Goal: Task Accomplishment & Management: Complete application form

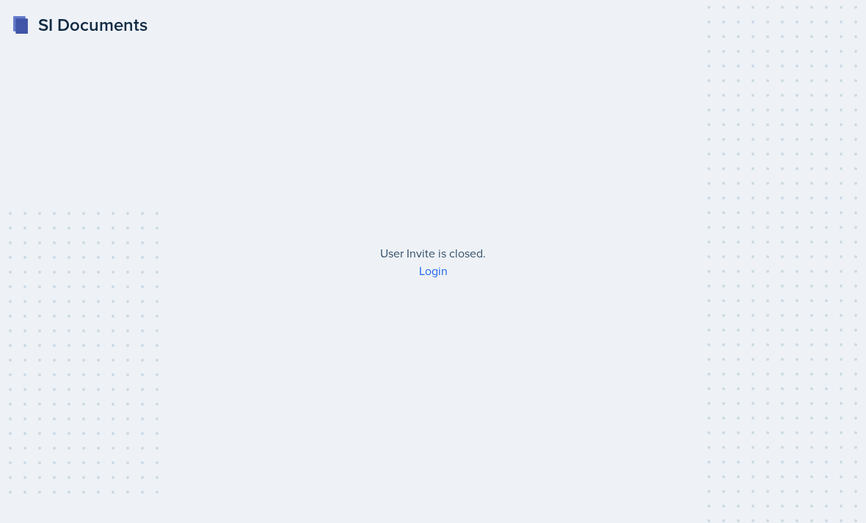
click at [437, 279] on link "Login" at bounding box center [433, 271] width 29 height 16
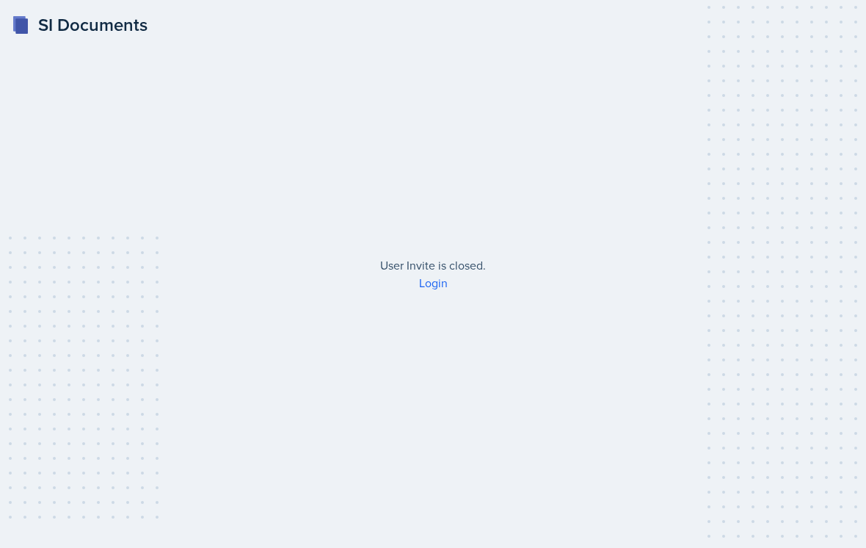
click at [431, 291] on link "Login" at bounding box center [433, 283] width 29 height 16
click at [443, 291] on link "Login" at bounding box center [433, 283] width 29 height 16
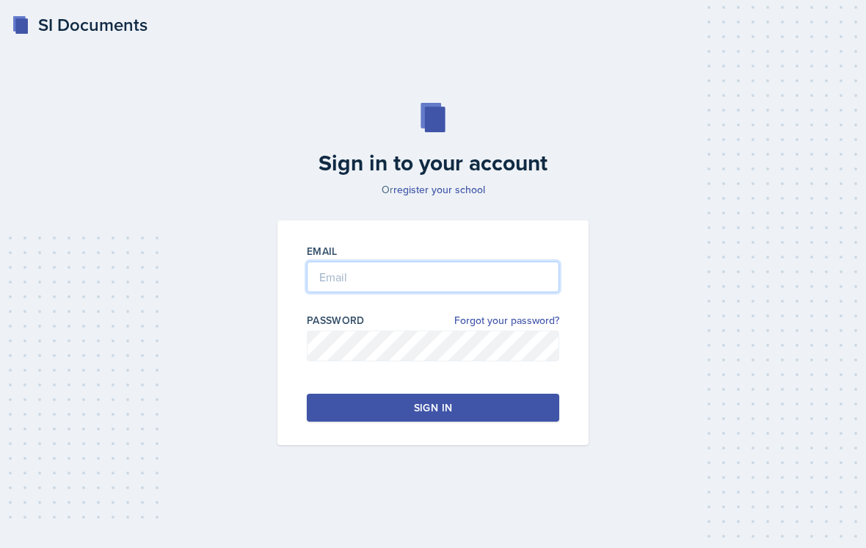
click at [327, 283] on input "email" at bounding box center [433, 276] width 253 height 31
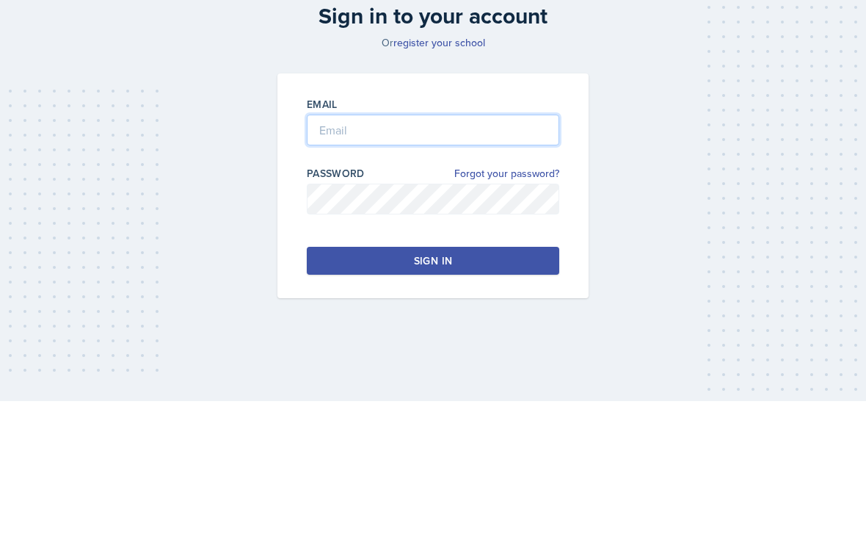
type input "[PERSON_NAME]"
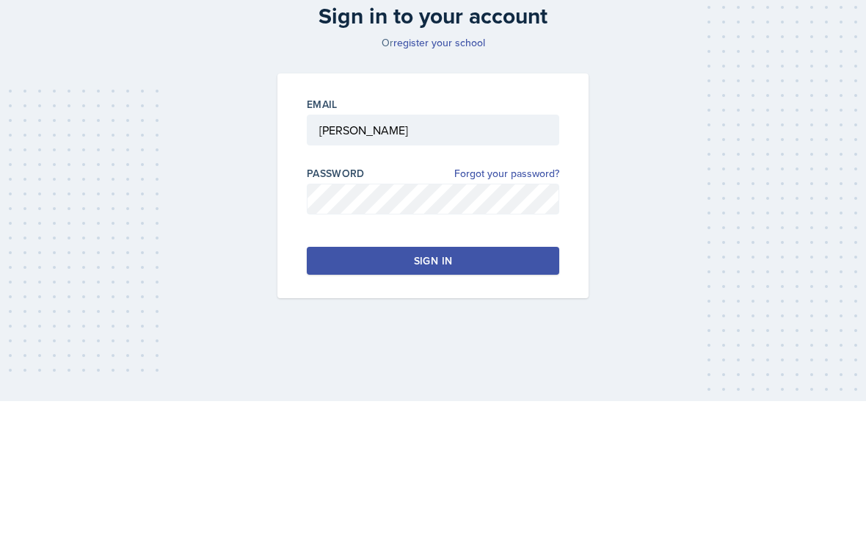
scroll to position [23, 0]
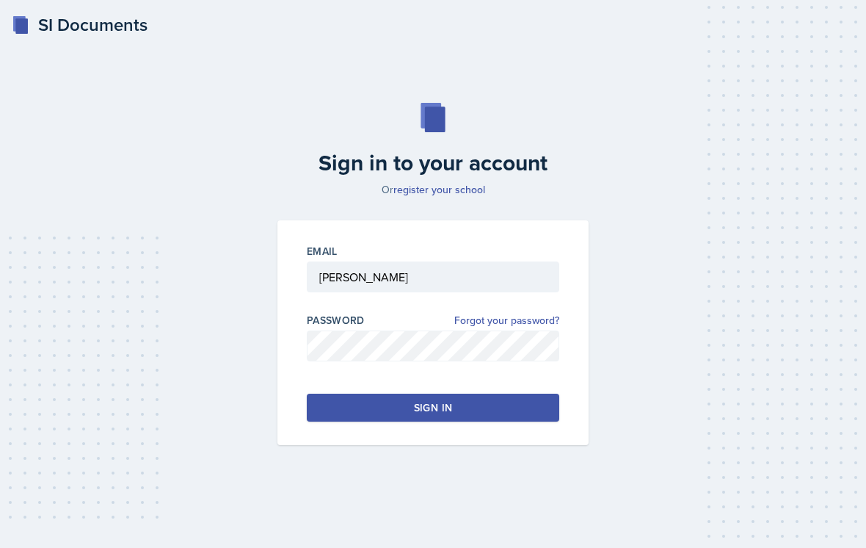
click at [501, 399] on button "Sign in" at bounding box center [433, 407] width 253 height 28
